Goal: Information Seeking & Learning: Check status

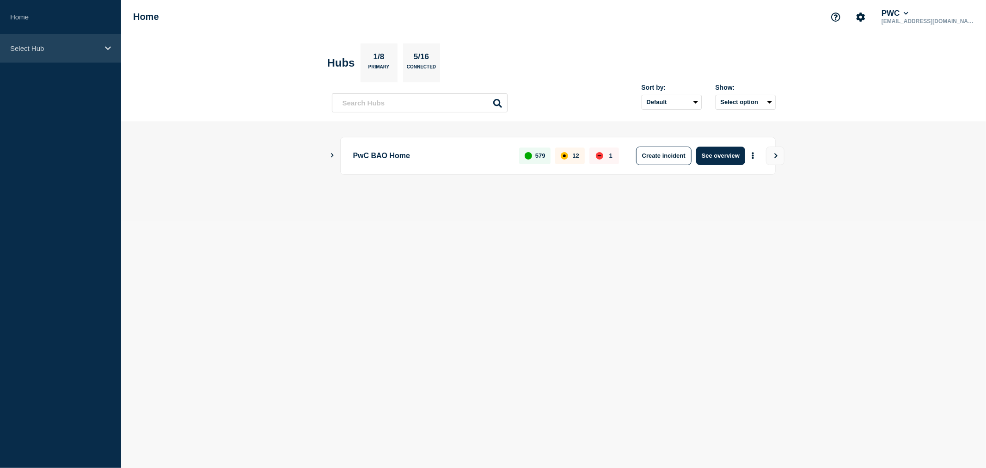
click at [102, 49] on div "Select Hub" at bounding box center [60, 48] width 121 height 28
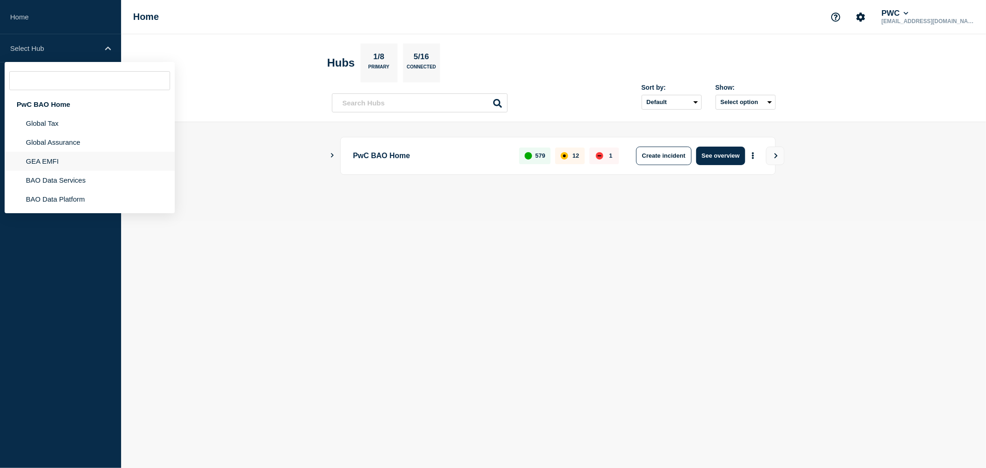
click at [64, 155] on li "GEA EMFI" at bounding box center [90, 161] width 170 height 19
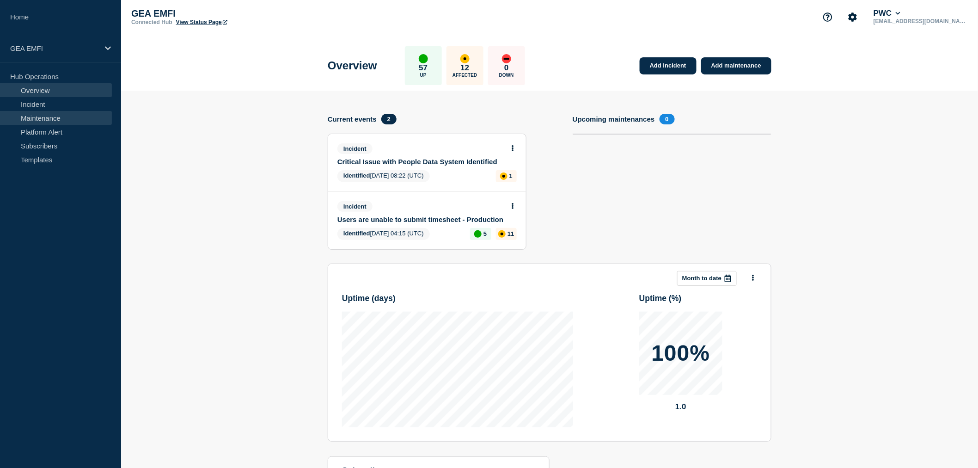
click at [40, 116] on link "Maintenance" at bounding box center [56, 118] width 112 height 14
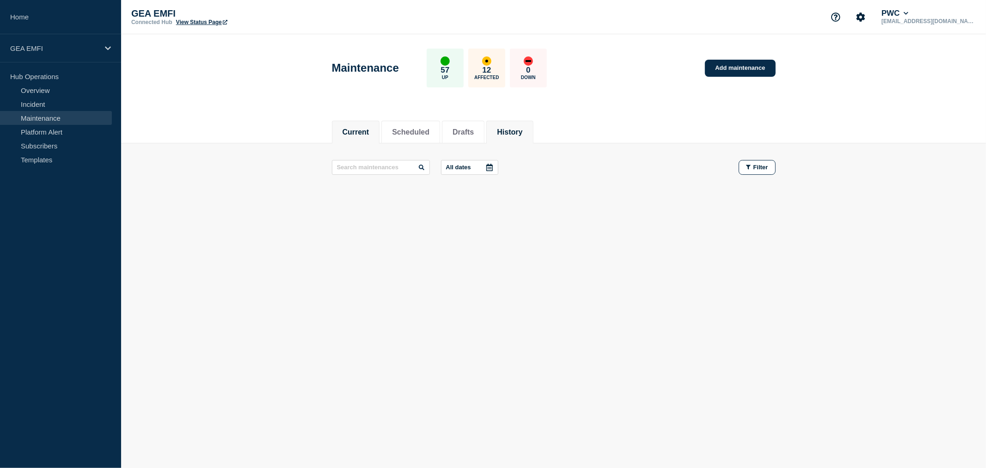
click at [523, 129] on button "History" at bounding box center [509, 132] width 25 height 8
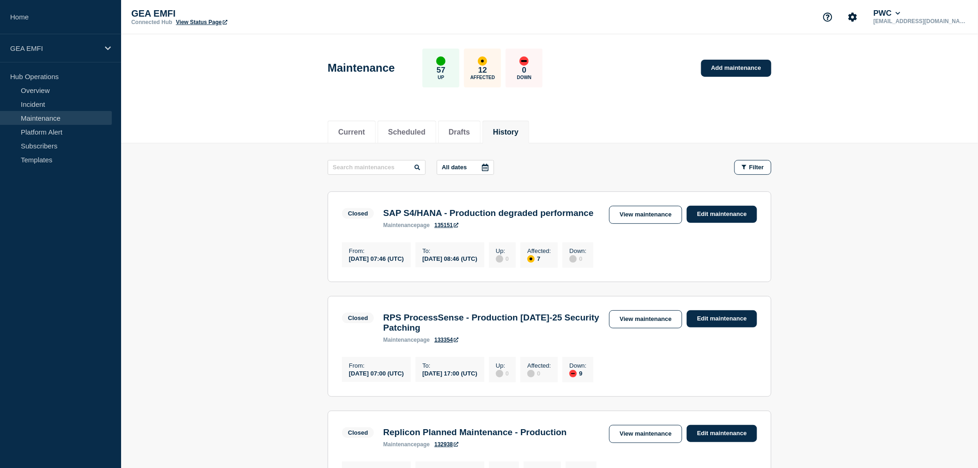
click at [623, 228] on div "Closed SAP S4/HANA - Production degraded performance maintenance page 135151 Vi…" at bounding box center [549, 217] width 415 height 23
click at [622, 220] on link "View maintenance" at bounding box center [645, 215] width 73 height 18
